Goal: Check status: Check status

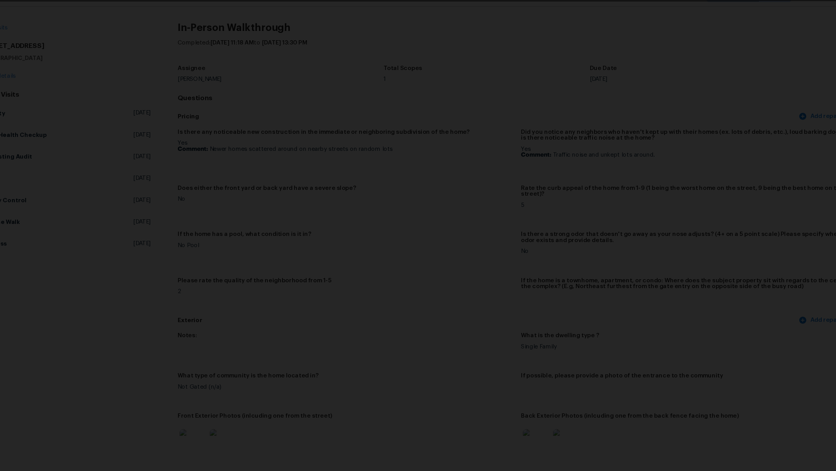
scroll to position [64, 0]
click at [765, 70] on div "Lightbox" at bounding box center [418, 235] width 836 height 471
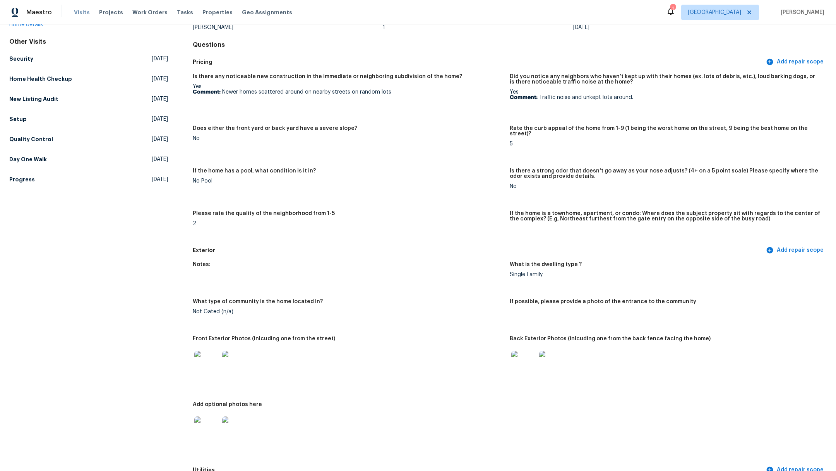
click at [78, 9] on span "Visits" at bounding box center [82, 13] width 16 height 8
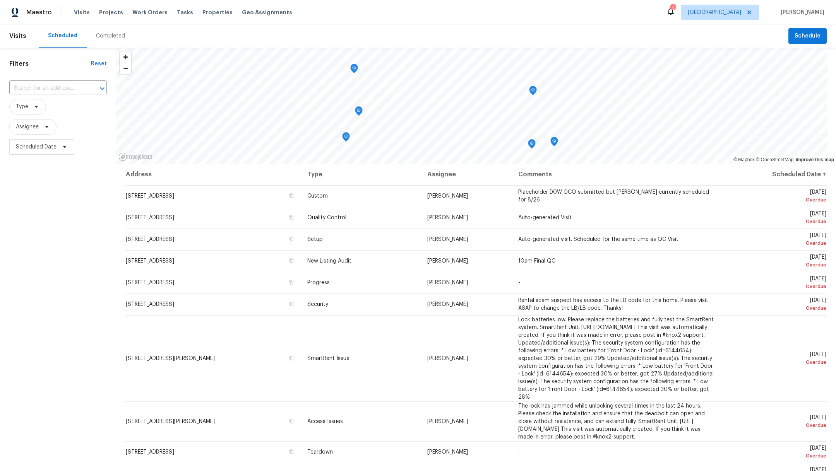
click at [104, 36] on div "Completed" at bounding box center [110, 36] width 29 height 8
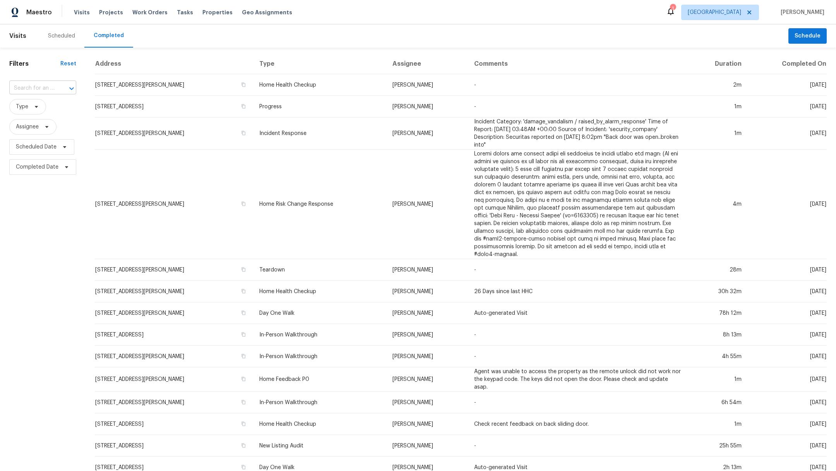
click at [51, 88] on input "text" at bounding box center [31, 88] width 45 height 12
type input "326 su"
click at [54, 145] on li "[STREET_ADDRESS][PERSON_NAME]" at bounding box center [42, 135] width 66 height 21
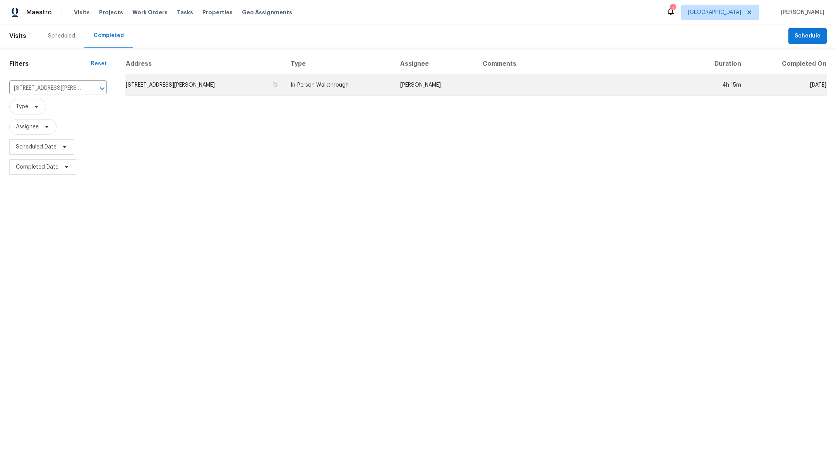
click at [181, 85] on td "[STREET_ADDRESS][PERSON_NAME]" at bounding box center [204, 85] width 159 height 22
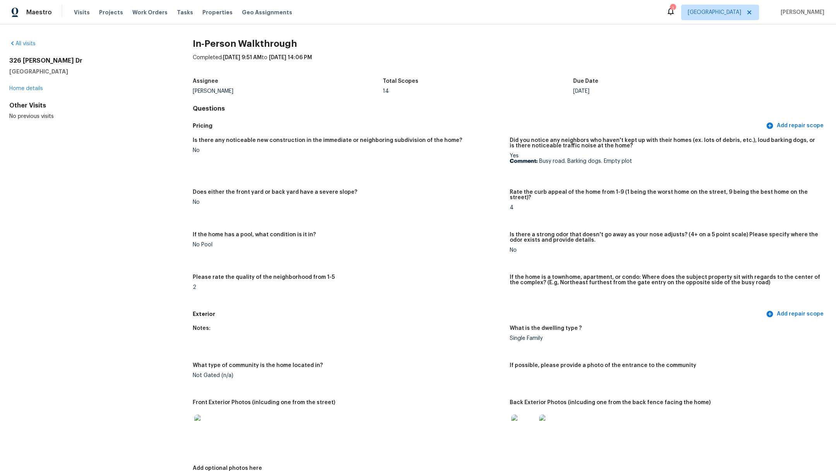
click at [552, 424] on img at bounding box center [551, 427] width 25 height 25
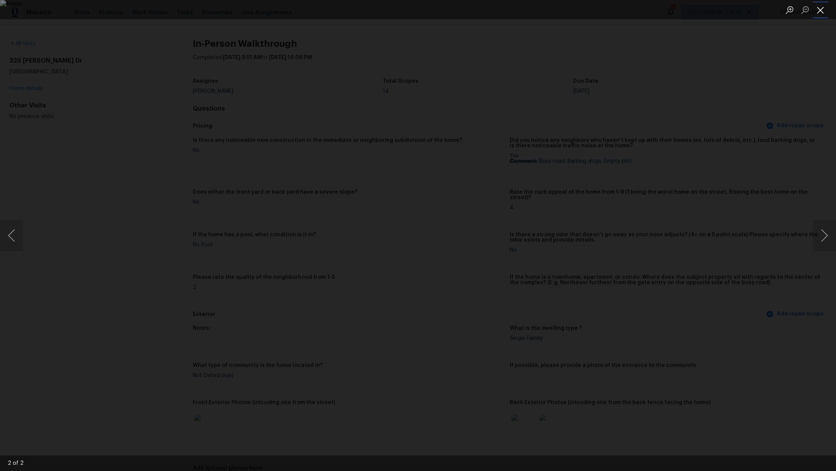
click at [823, 10] on button "Close lightbox" at bounding box center [819, 10] width 15 height 14
